Goal: Find specific page/section: Find specific page/section

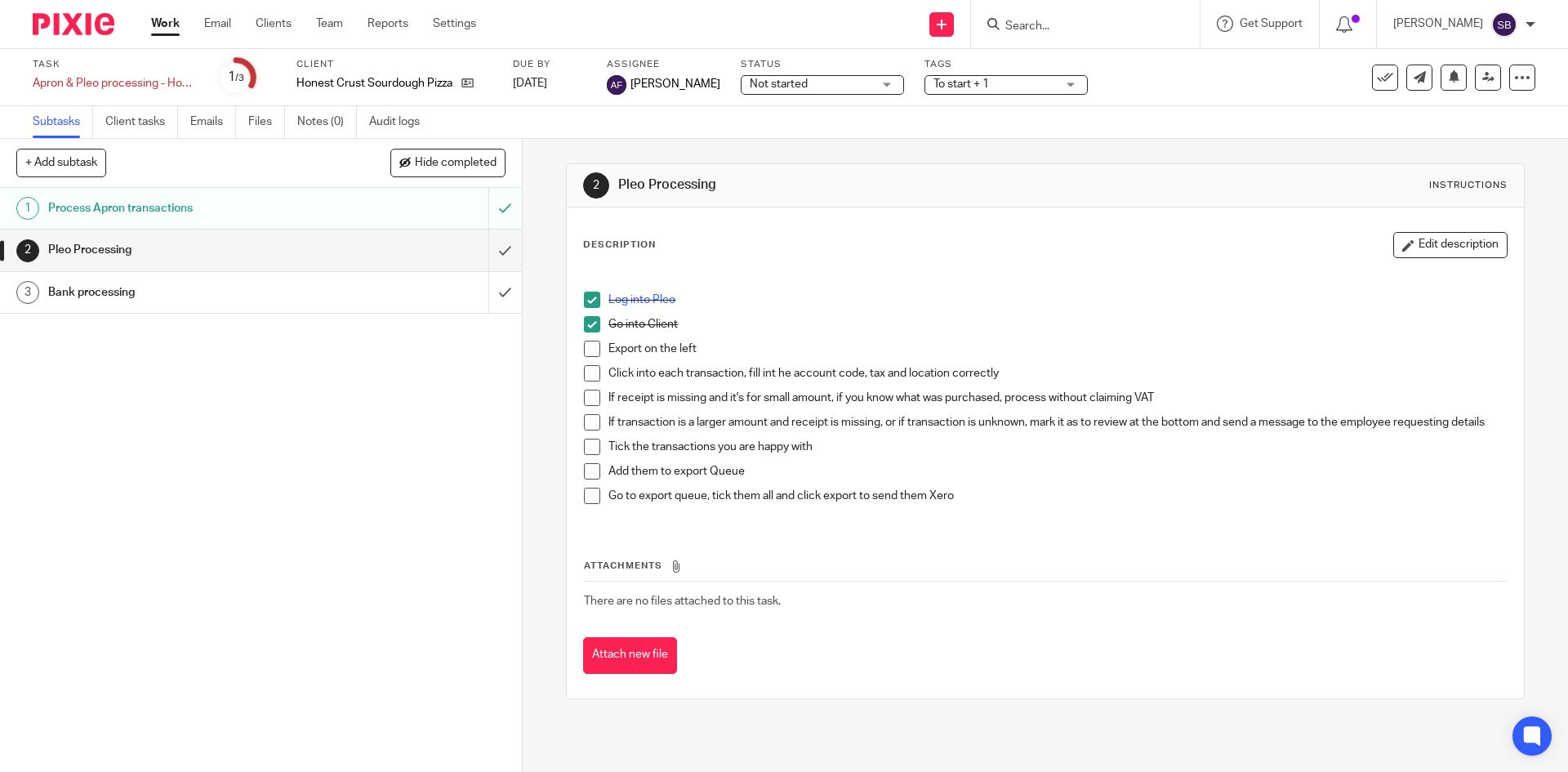
click at [168, 27] on link "Work" at bounding box center [165, 24] width 29 height 17
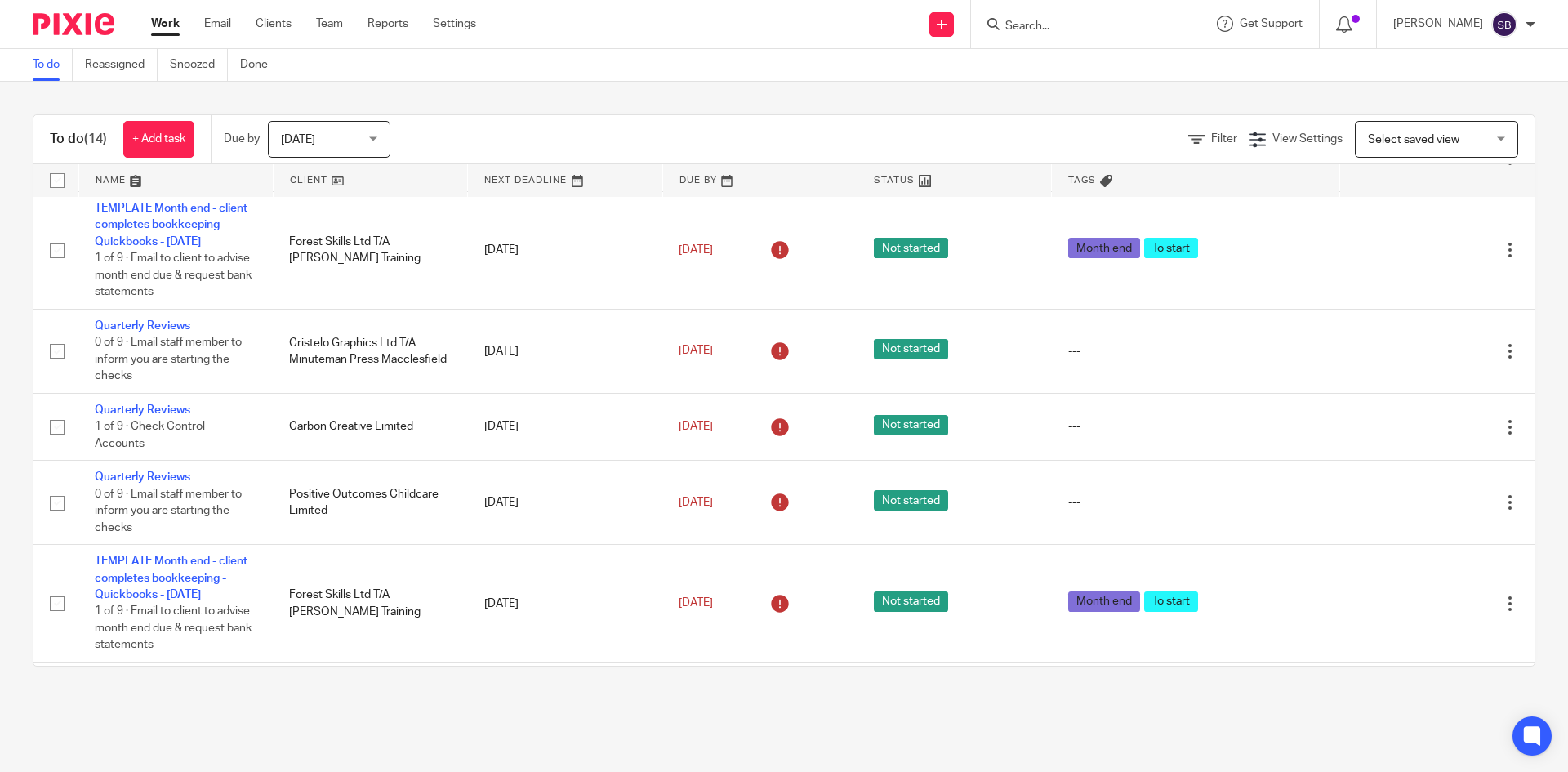
scroll to position [706, 0]
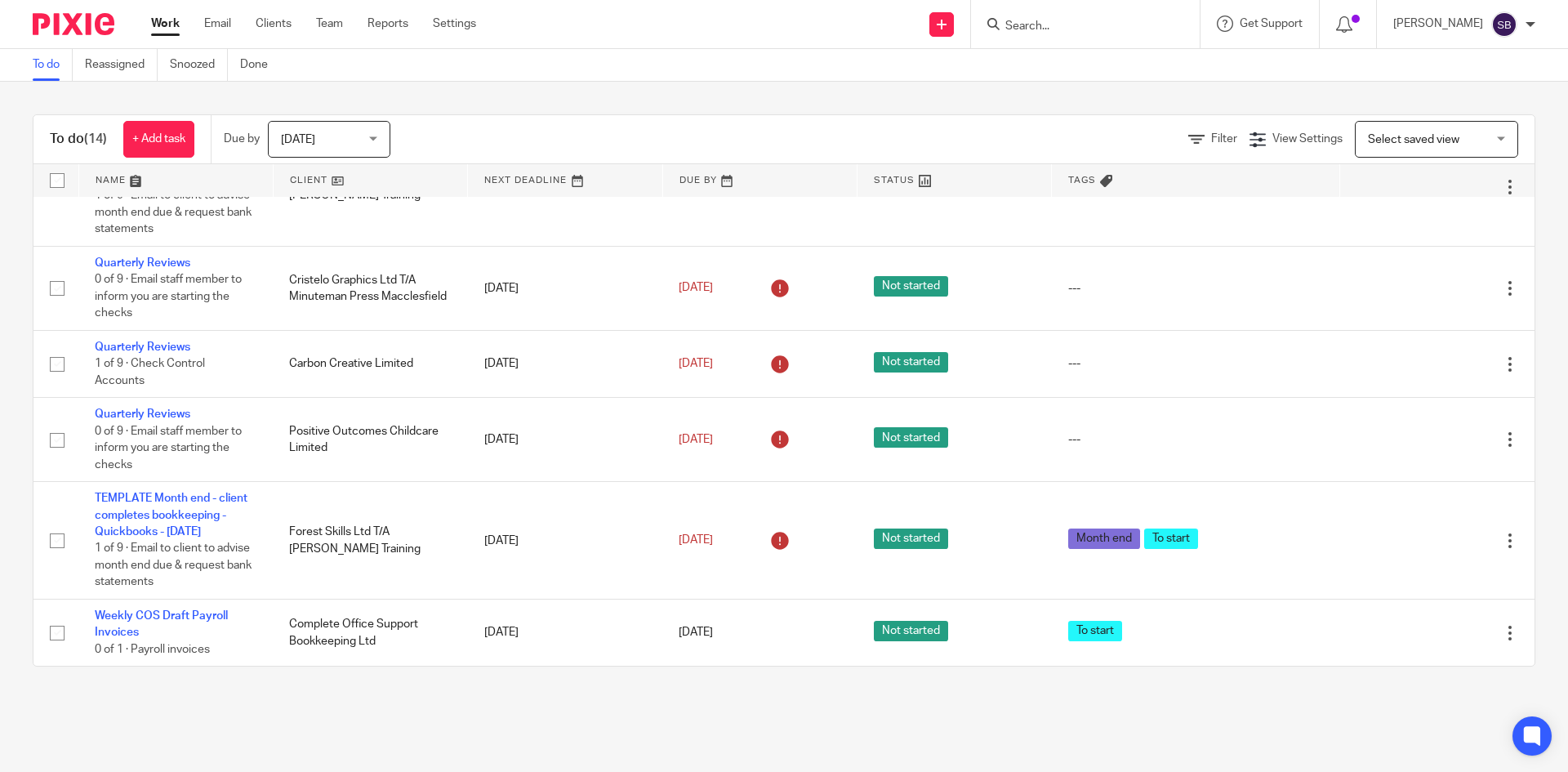
click at [339, 145] on span "[DATE]" at bounding box center [324, 139] width 87 height 34
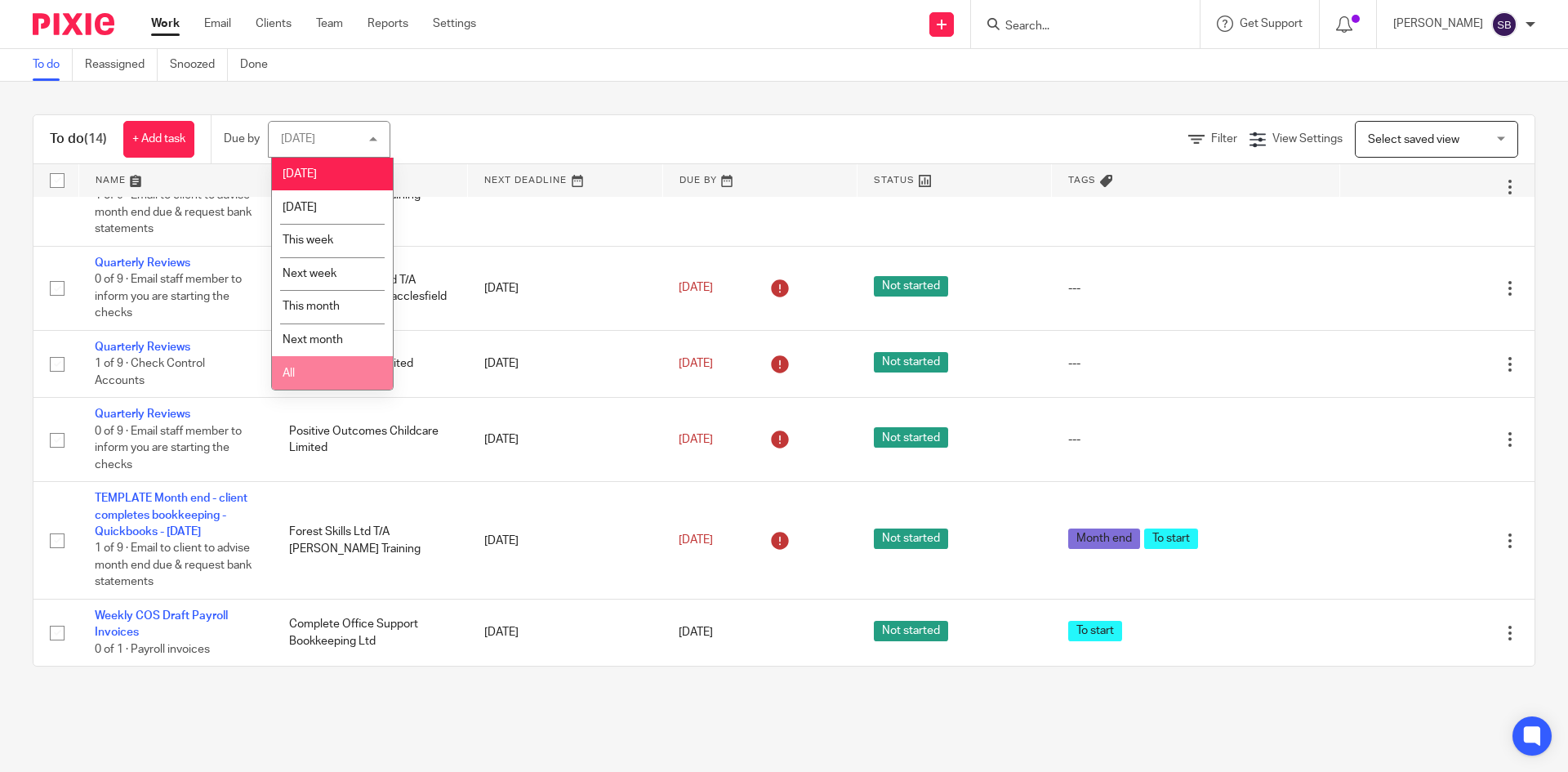
click at [312, 368] on li "All" at bounding box center [332, 373] width 121 height 33
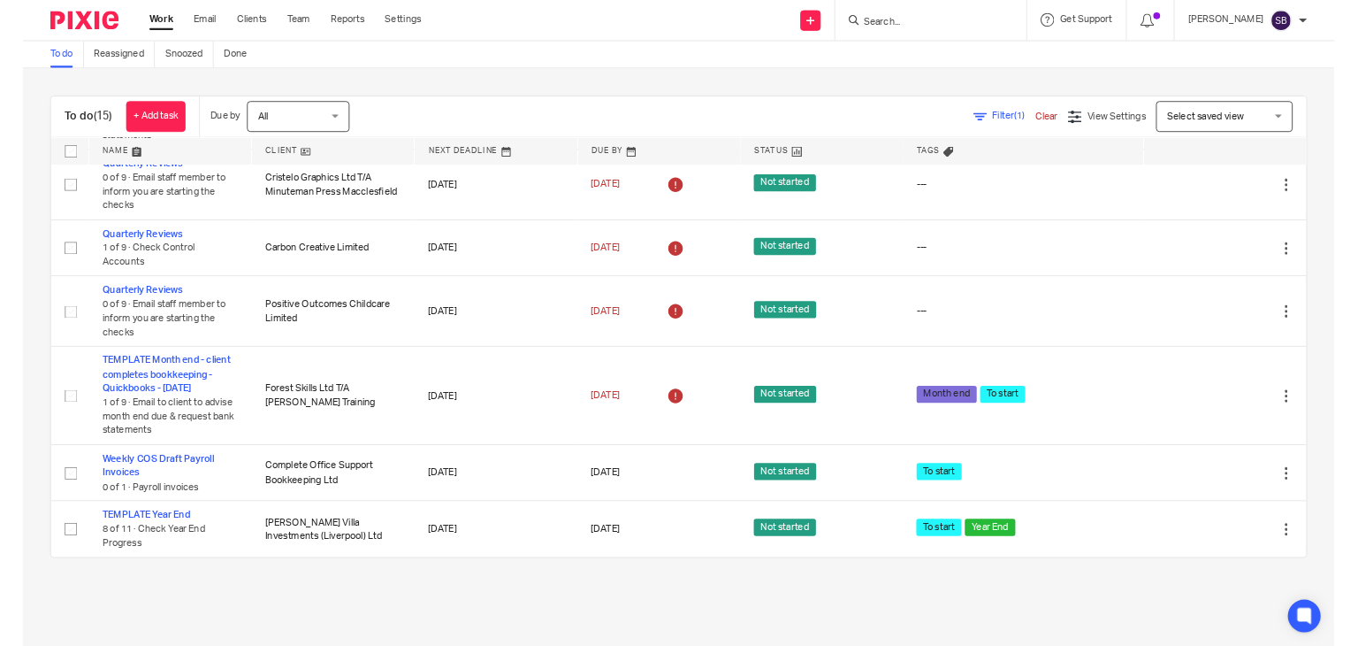
scroll to position [837, 0]
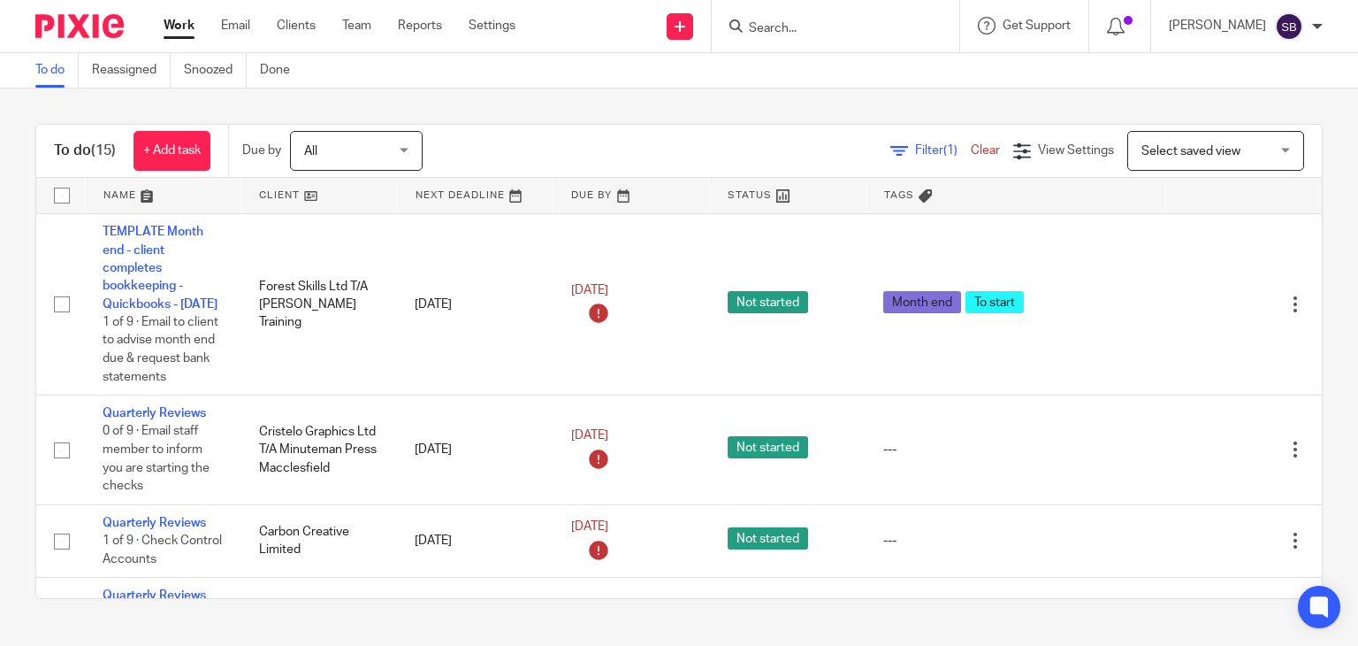
click at [824, 35] on input "Search" at bounding box center [826, 29] width 159 height 16
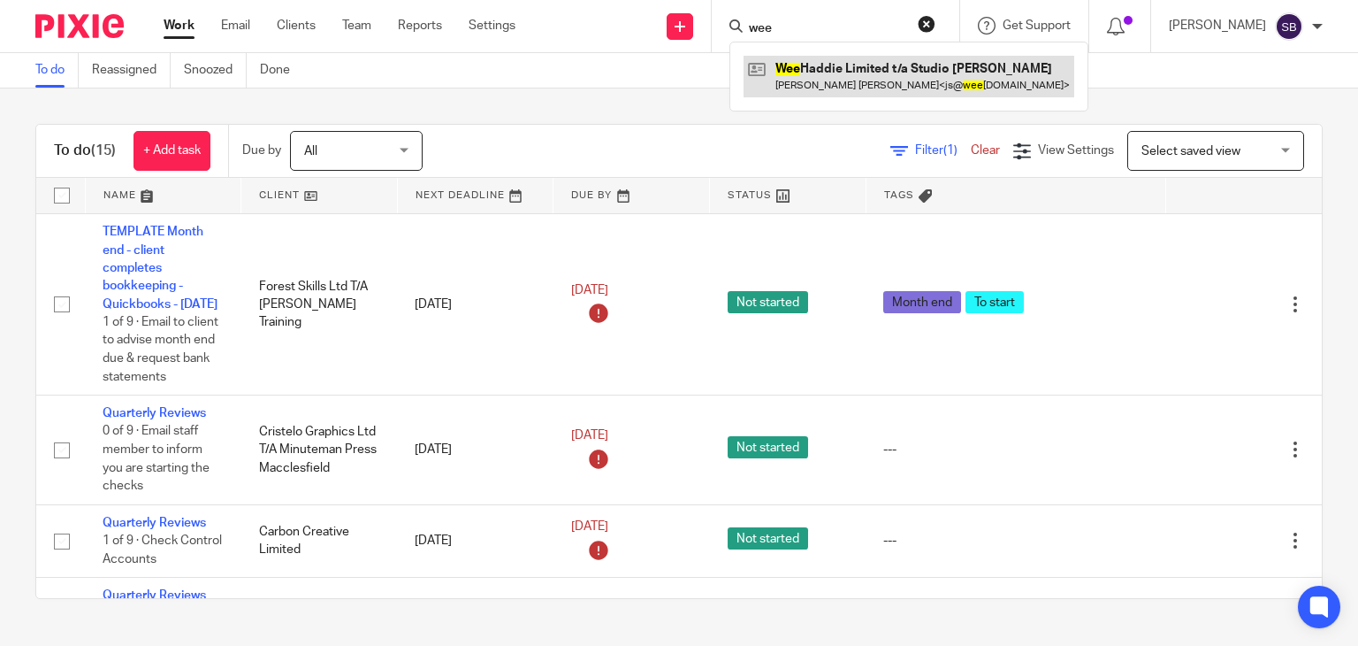
type input "wee"
click at [847, 66] on link at bounding box center [909, 76] width 331 height 41
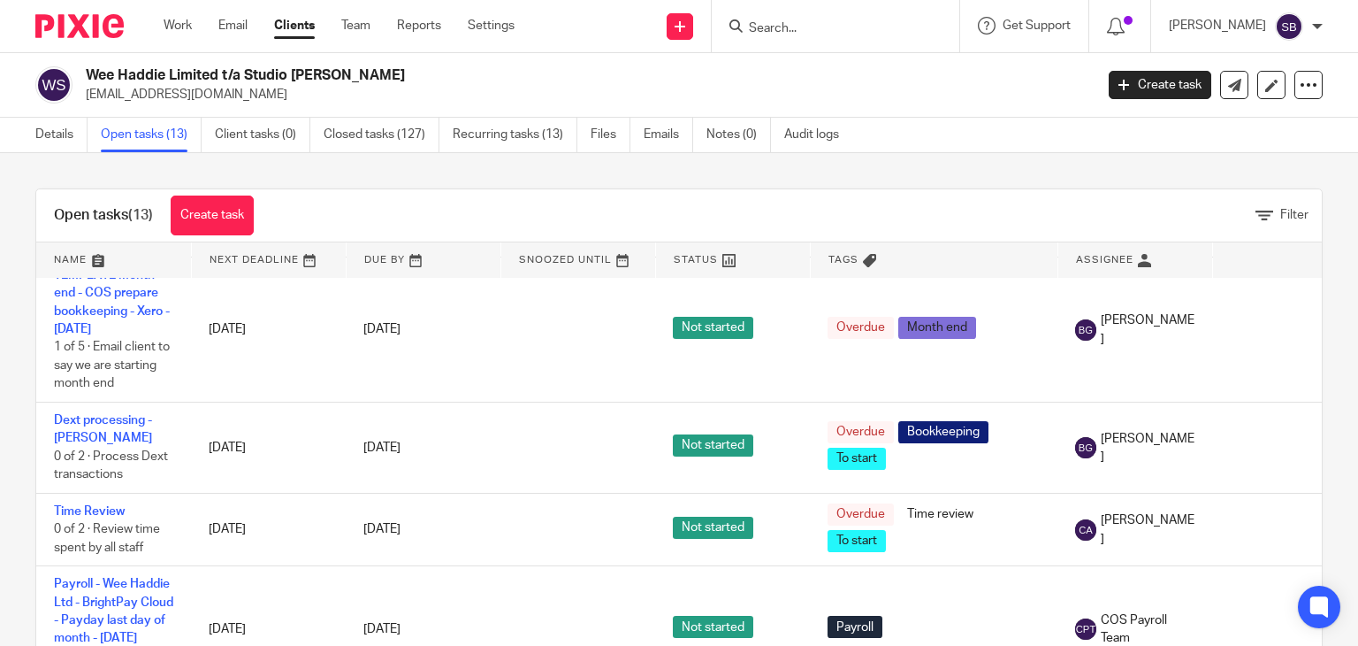
scroll to position [884, 0]
